Goal: Information Seeking & Learning: Learn about a topic

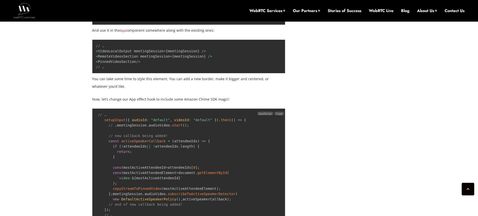
scroll to position [1484, 0]
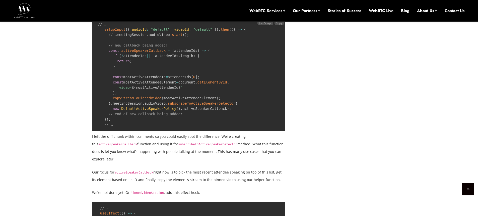
click at [137, 31] on span "audioId" at bounding box center [139, 29] width 15 height 4
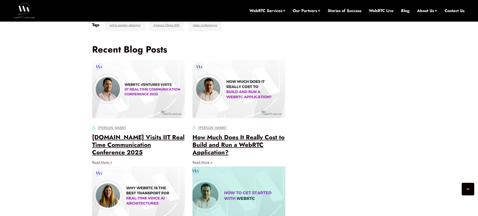
scroll to position [1997, 0]
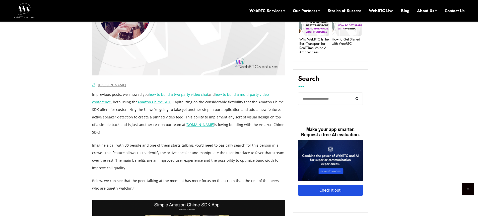
scroll to position [271, 0]
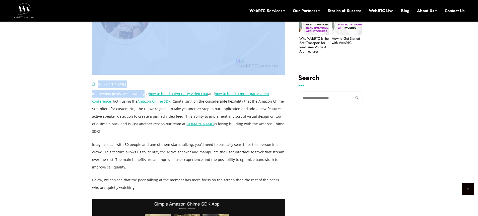
drag, startPoint x: 88, startPoint y: 95, endPoint x: 144, endPoint y: 96, distance: 56.0
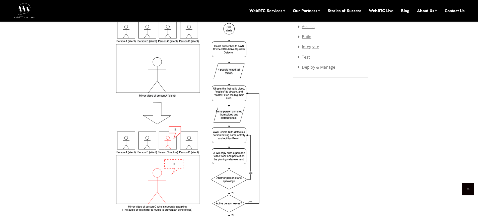
scroll to position [784, 0]
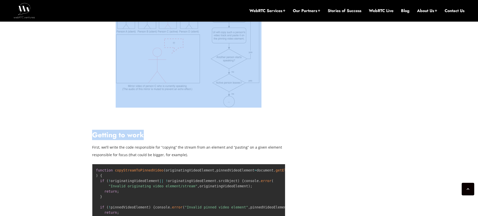
drag, startPoint x: 89, startPoint y: 121, endPoint x: 163, endPoint y: 121, distance: 73.6
click at [242, 131] on h2 "Getting to work" at bounding box center [188, 135] width 193 height 9
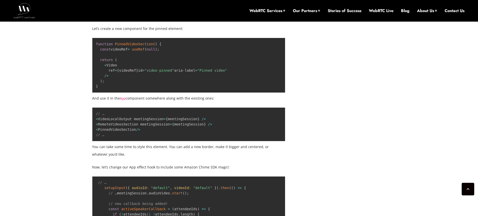
scroll to position [1447, 0]
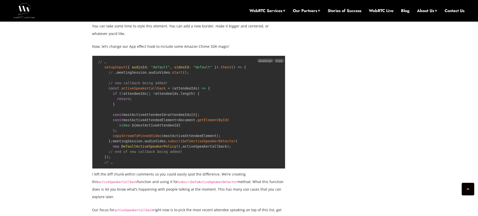
click at [223, 169] on pre "// … setupInput ( { audioId : "default" , videoId : "default" } ) . then ( ( ) …" at bounding box center [188, 112] width 193 height 113
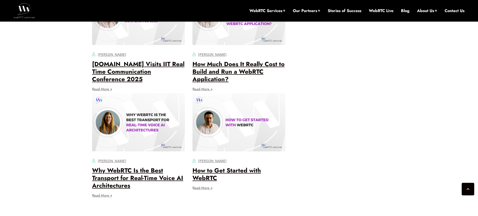
scroll to position [2049, 0]
